Goal: Check status: Check status

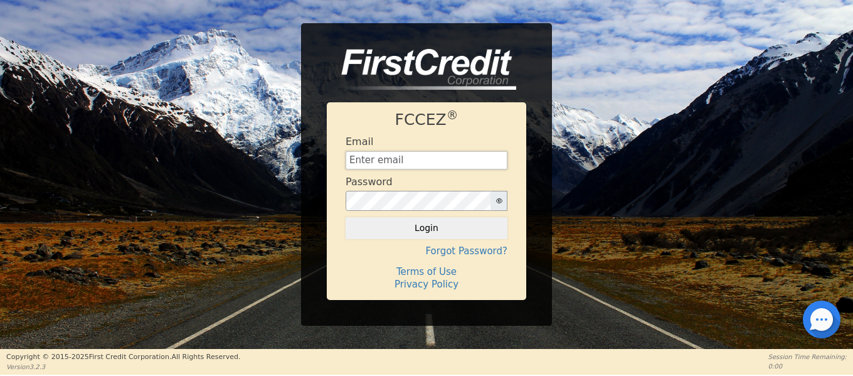
type input "[EMAIL_ADDRESS][DOMAIN_NAME]"
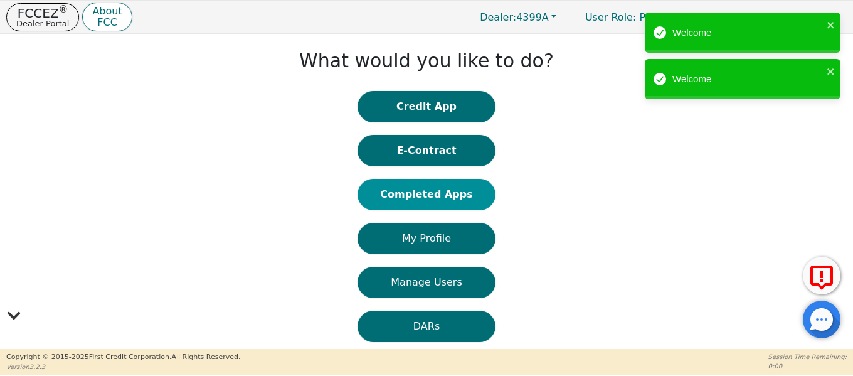
click at [395, 195] on button "Completed Apps" at bounding box center [427, 194] width 138 height 31
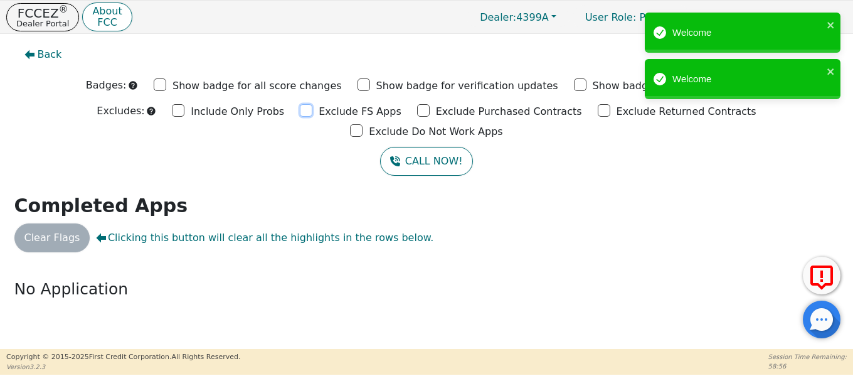
click at [300, 114] on input "Exclude FS Apps" at bounding box center [306, 110] width 13 height 13
checkbox input "true"
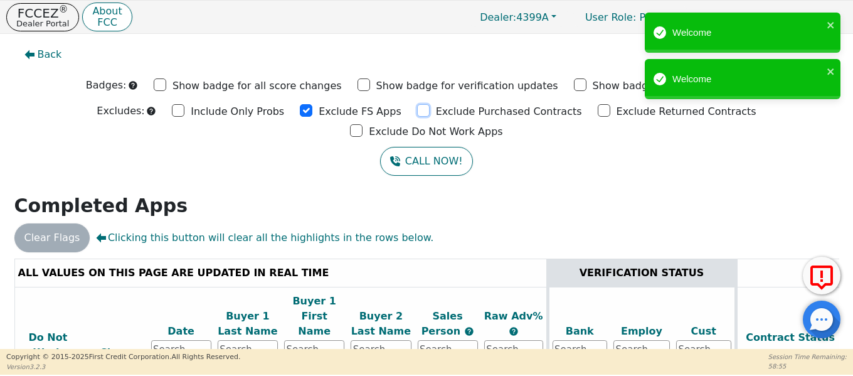
drag, startPoint x: 344, startPoint y: 110, endPoint x: 540, endPoint y: 125, distance: 196.3
click at [417, 110] on input "Exclude Purchased Contracts" at bounding box center [423, 110] width 13 height 13
checkbox input "true"
click at [598, 112] on input "Exclude Returned Contracts" at bounding box center [604, 110] width 13 height 13
checkbox input "true"
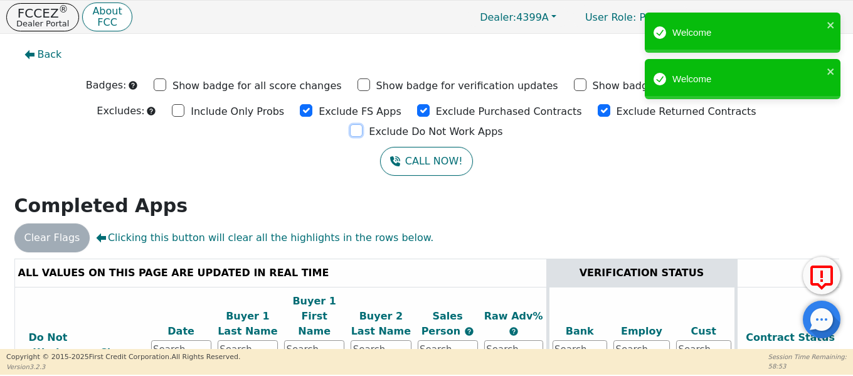
click at [363, 124] on input "Exclude Do Not Work Apps" at bounding box center [356, 130] width 13 height 13
checkbox input "true"
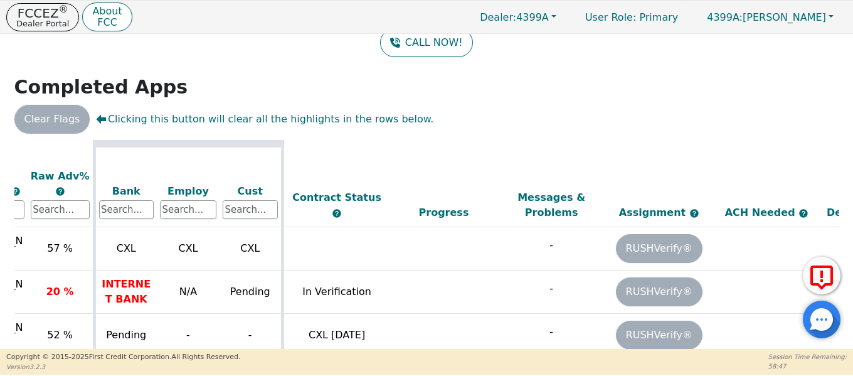
scroll to position [21, 0]
